Goal: Transaction & Acquisition: Purchase product/service

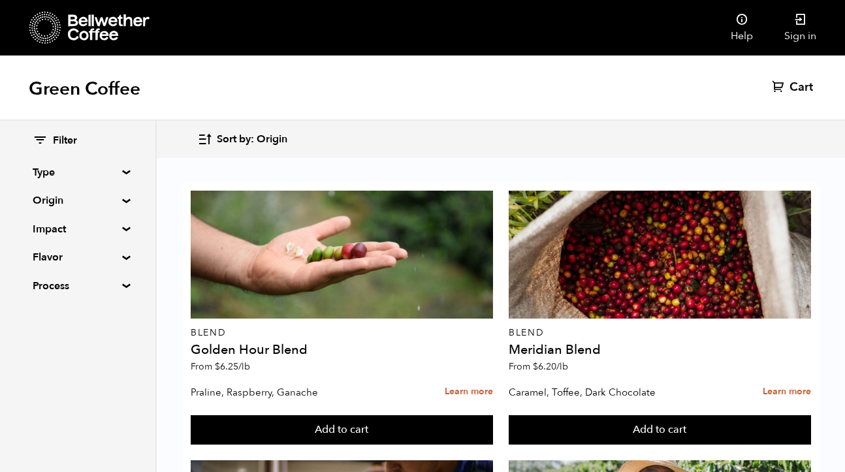
scroll to position [86, 0]
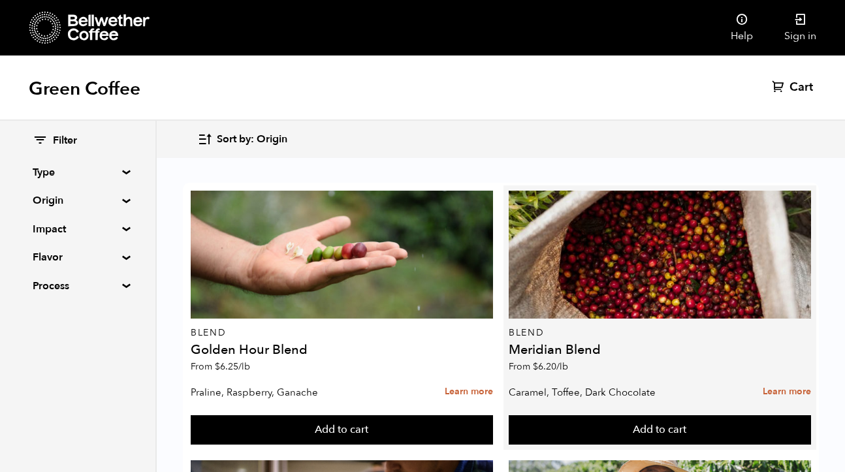
click at [567, 343] on h4 "Meridian Blend" at bounding box center [660, 349] width 302 height 13
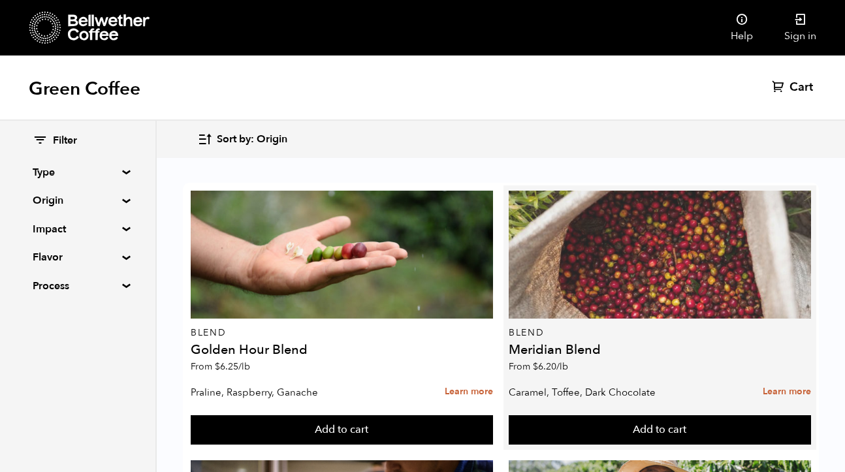
click at [648, 191] on div at bounding box center [660, 255] width 302 height 128
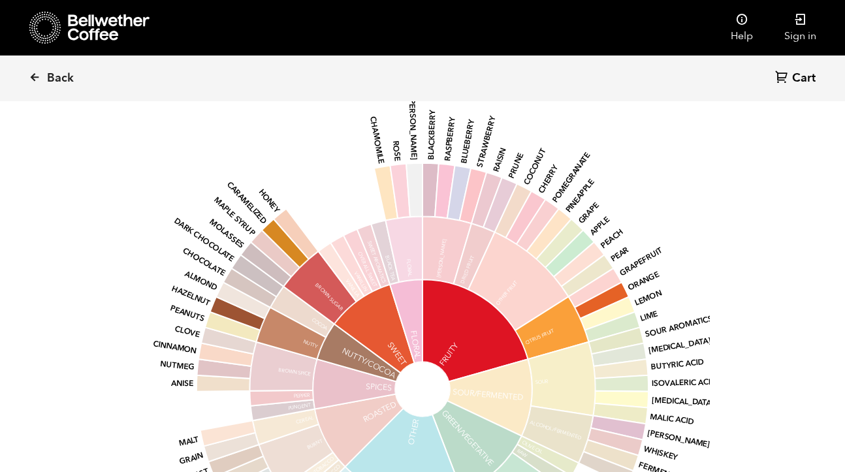
scroll to position [1019, 0]
click at [59, 71] on span "Back" at bounding box center [60, 79] width 27 height 16
